Goal: Transaction & Acquisition: Purchase product/service

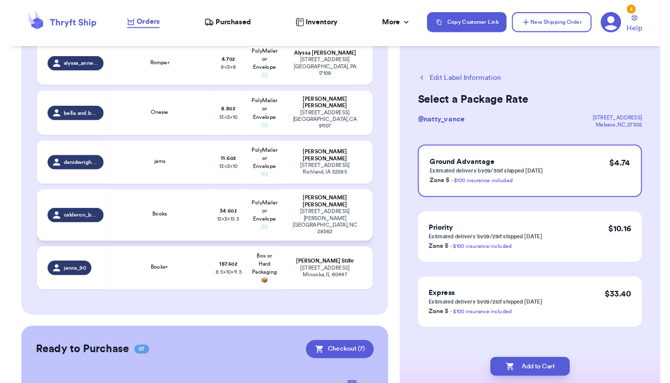
scroll to position [574, 0]
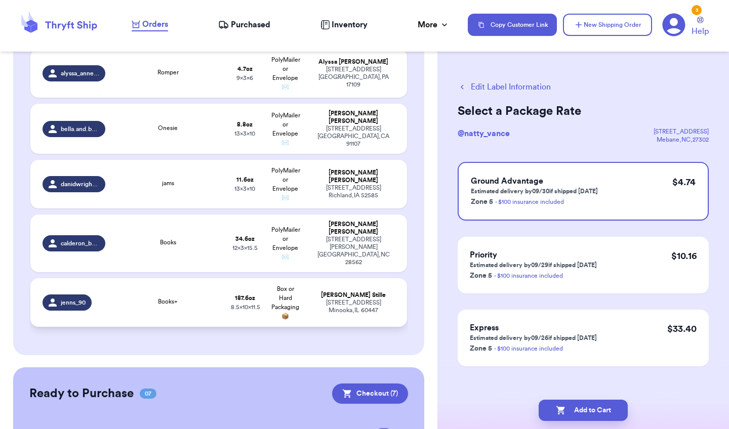
click at [220, 278] on td "Books+" at bounding box center [167, 302] width 113 height 49
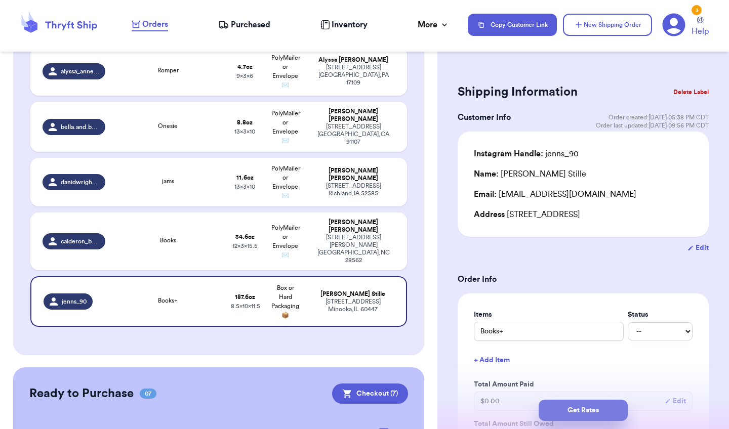
click at [583, 414] on button "Get Rates" at bounding box center [582, 410] width 89 height 21
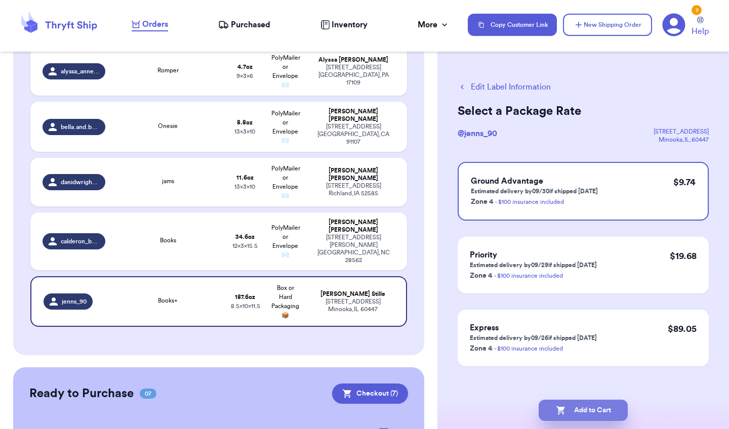
click at [601, 409] on button "Add to Cart" at bounding box center [582, 410] width 89 height 21
checkbox input "true"
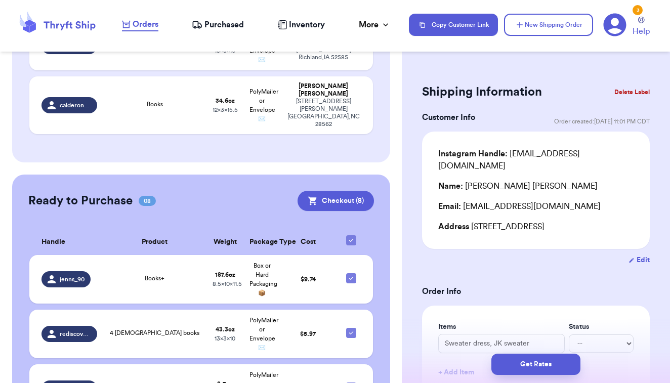
scroll to position [720, 0]
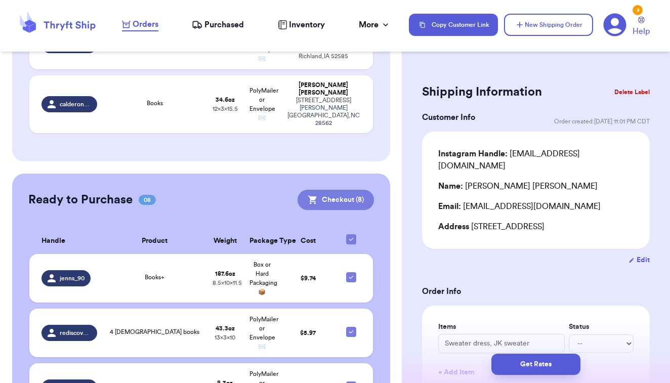
click at [324, 190] on button "Checkout ( 8 )" at bounding box center [335, 200] width 76 height 20
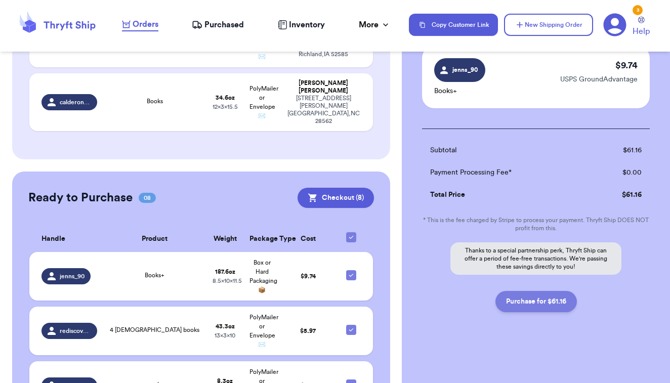
scroll to position [582, 0]
click at [547, 305] on button "Purchase for $61.16" at bounding box center [535, 301] width 81 height 21
checkbox input "false"
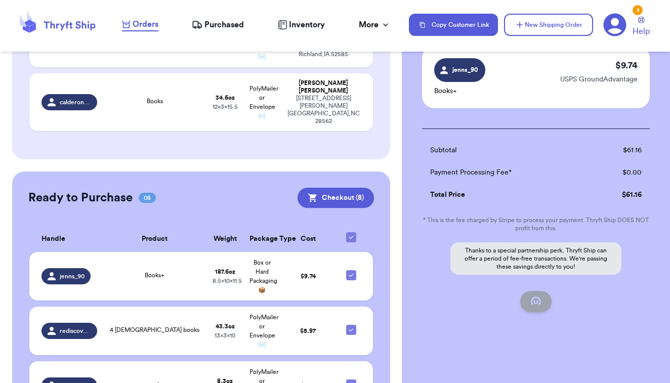
checkbox input "false"
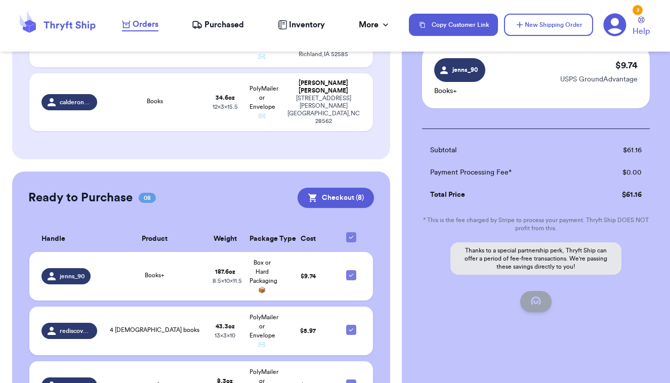
checkbox input "false"
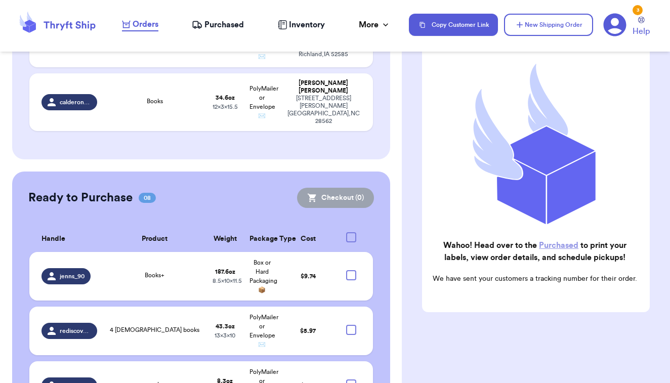
scroll to position [92, 0]
checkbox input "true"
